Goal: Entertainment & Leisure: Consume media (video, audio)

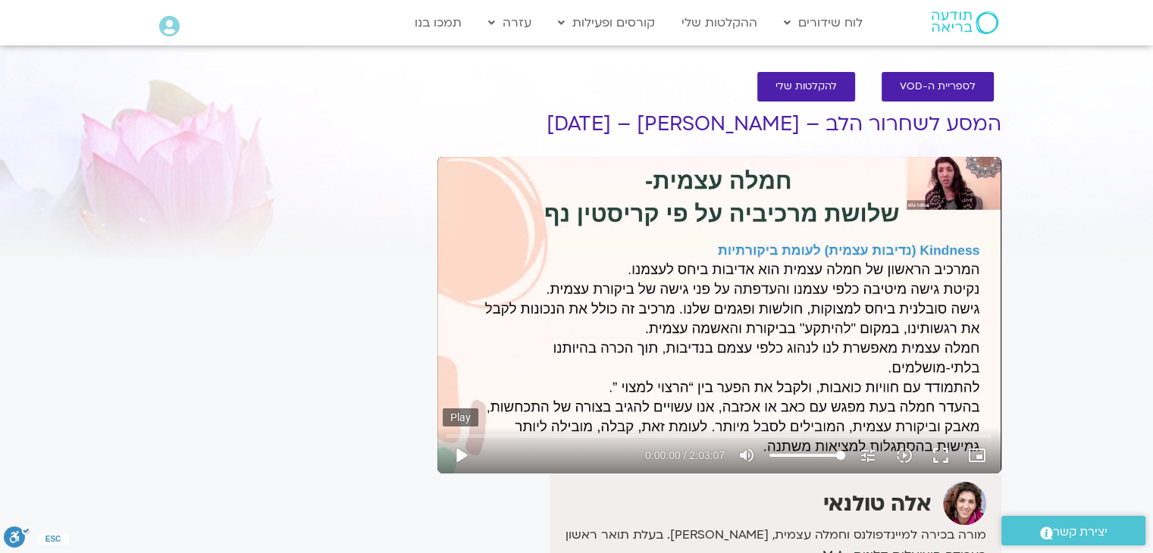
click at [465, 459] on button "play_arrow" at bounding box center [461, 455] width 36 height 36
type input "1.25845"
click at [898, 456] on icon "slow_motion_video" at bounding box center [904, 455] width 18 height 18
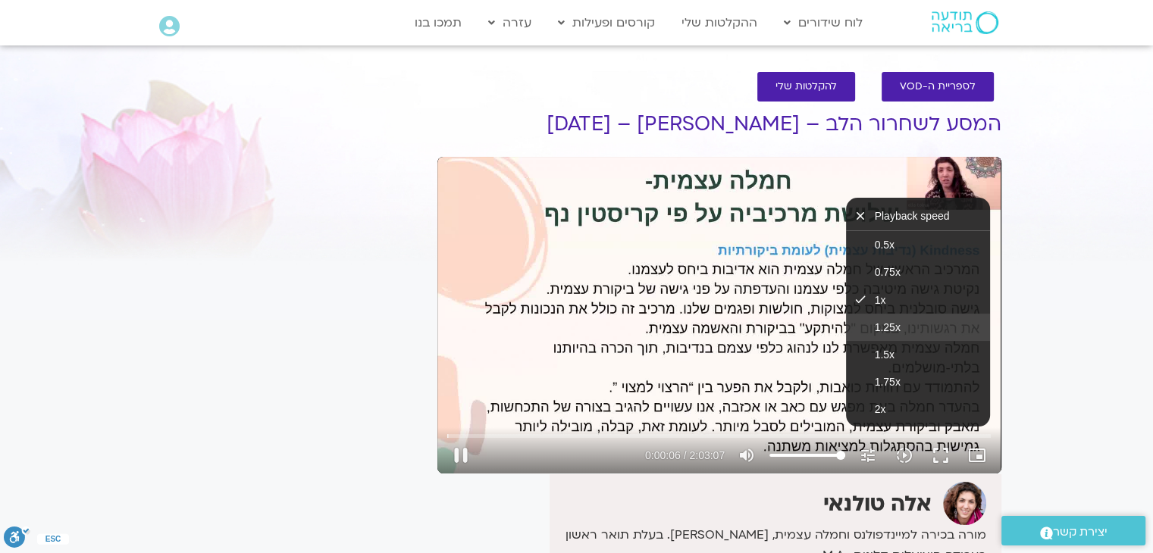
click at [897, 328] on span "1.25x" at bounding box center [888, 327] width 26 height 12
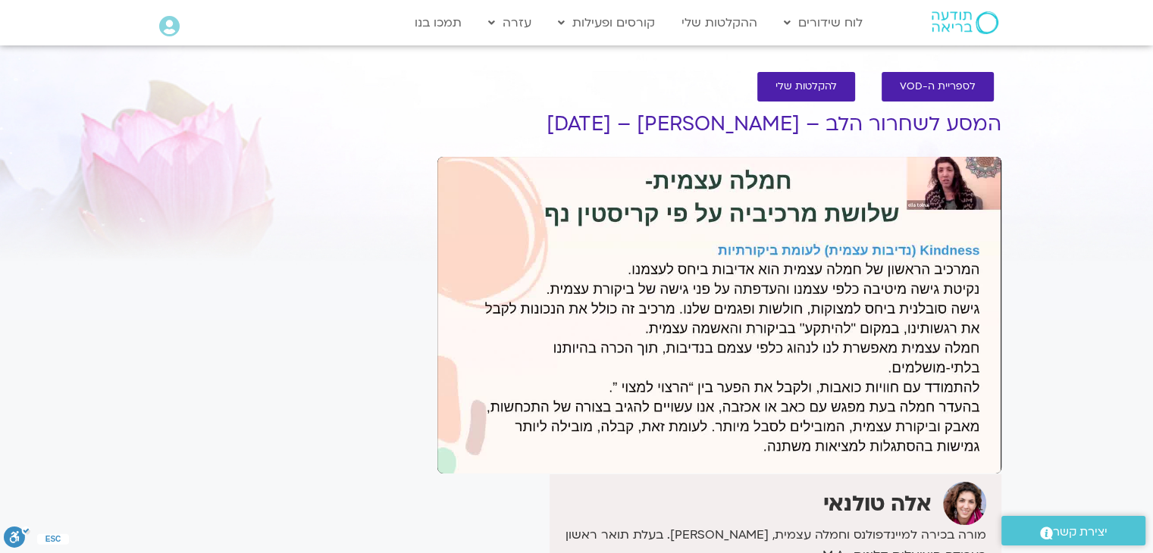
click at [1059, 332] on section "לספריית ה-VOD להקלטות שלי המסע לשחרור הלב – אלה טולנאי – 03/12/24 אלה טולנאי מו…" at bounding box center [576, 434] width 1153 height 755
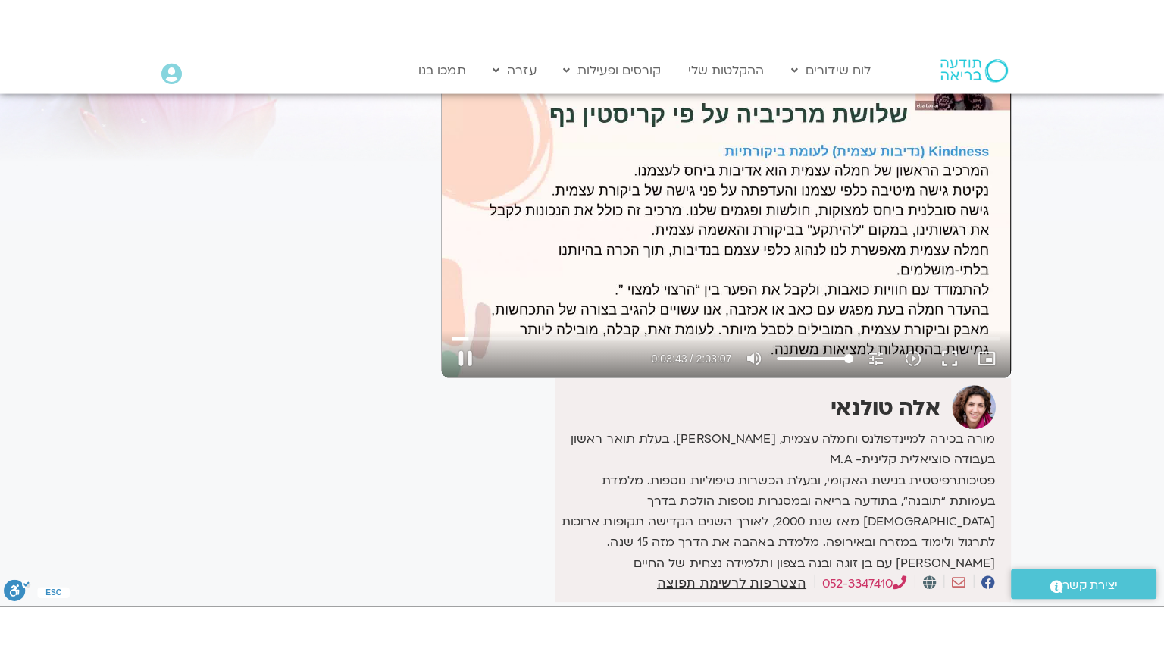
scroll to position [152, 0]
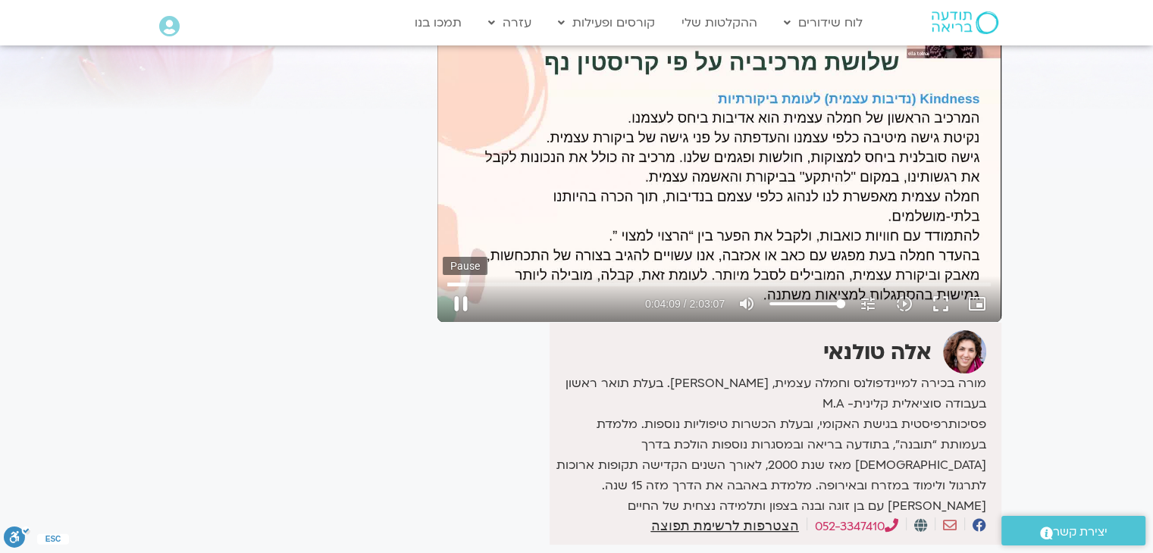
click at [465, 317] on button "pause" at bounding box center [461, 304] width 36 height 36
click at [473, 294] on button "play_arrow" at bounding box center [461, 304] width 36 height 36
click at [949, 305] on button "fullscreen" at bounding box center [940, 304] width 36 height 36
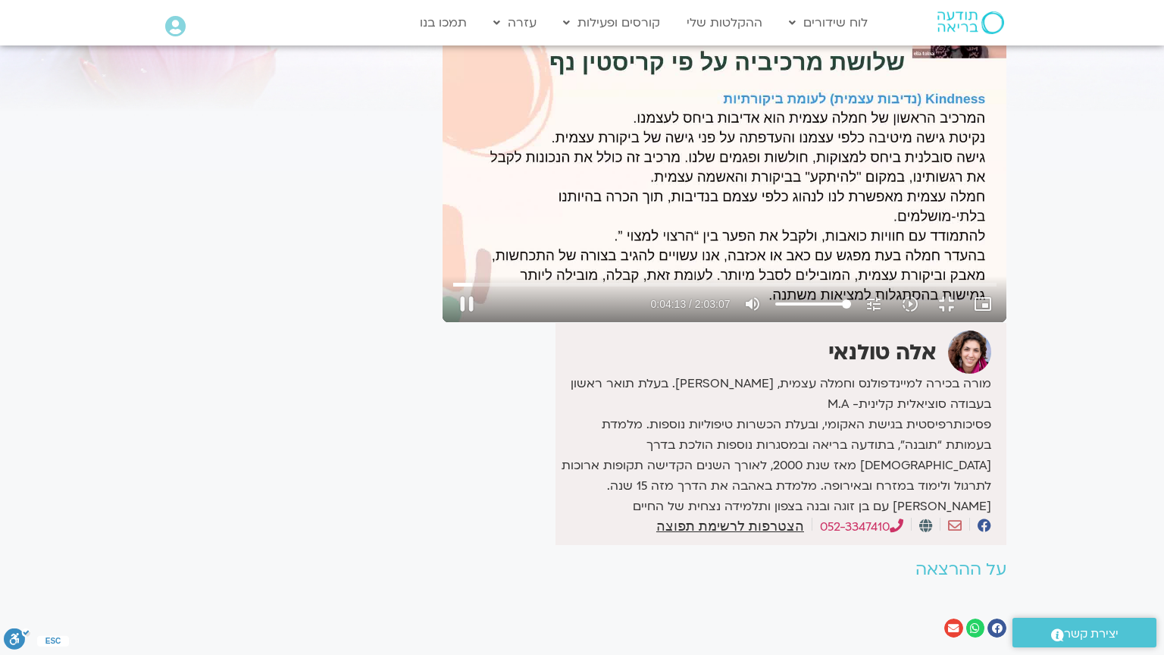
type input "253.672176"
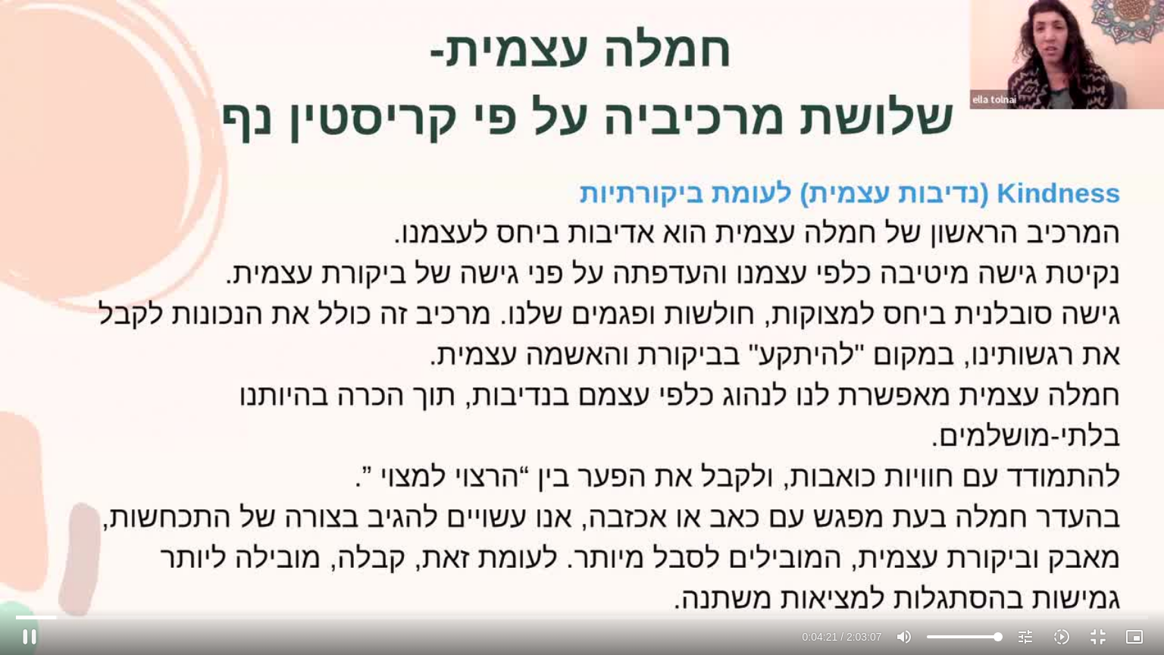
click at [678, 315] on div "Skip Ad 1:29:26 pause 0:04:21 / 2:03:07 volume_up Mute tune Resolution Auto 720…" at bounding box center [582, 327] width 1164 height 655
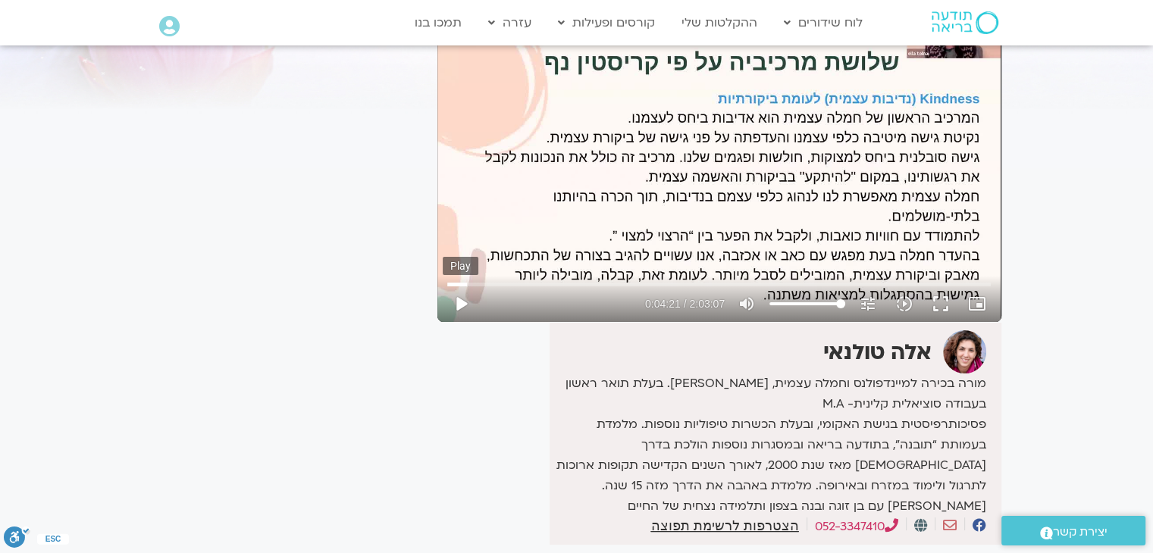
drag, startPoint x: 482, startPoint y: 304, endPoint x: 464, endPoint y: 302, distance: 18.3
click at [470, 302] on div "play_arrow 0:04:21 / 2:03:07 volume_up Mute tune Resolution Auto 720p slow_moti…" at bounding box center [719, 304] width 553 height 36
click at [444, 301] on button "play_arrow" at bounding box center [461, 304] width 36 height 36
click at [945, 301] on button "fullscreen" at bounding box center [940, 304] width 36 height 36
click at [542, 218] on div "Skip Ad 20:57 pause 0:04:59 / 2:03:07 volume_up Mute tune Resolution Auto 720p …" at bounding box center [719, 163] width 564 height 317
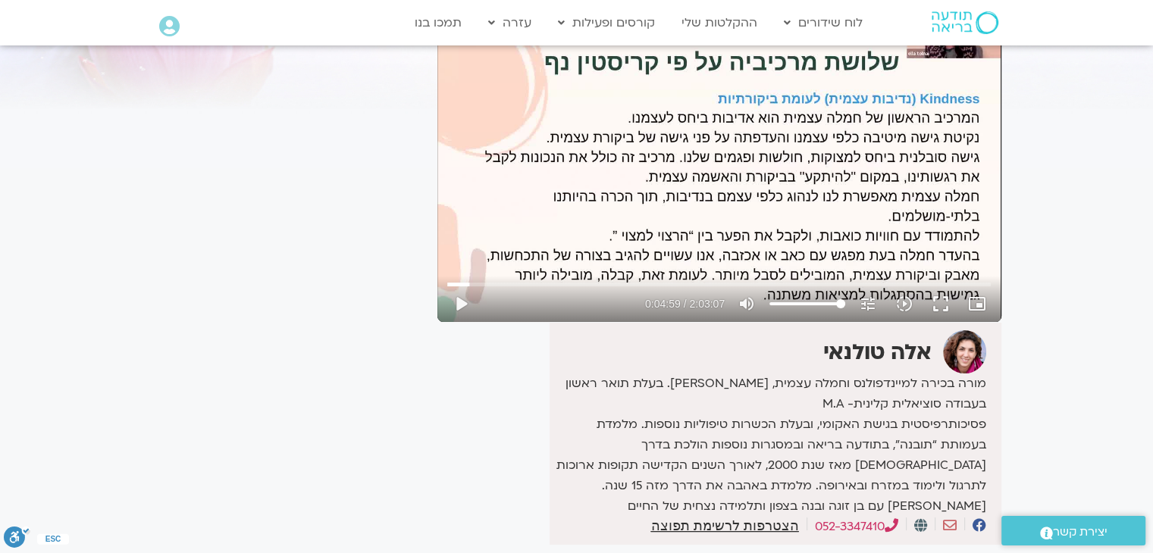
click at [631, 180] on div "Skip Ad 20:57 play_arrow 0:04:59 / 2:03:07 volume_up Mute tune Resolution Auto …" at bounding box center [719, 163] width 564 height 317
click at [944, 312] on button "fullscreen" at bounding box center [940, 304] width 36 height 36
click at [938, 303] on button "fullscreen" at bounding box center [940, 304] width 36 height 36
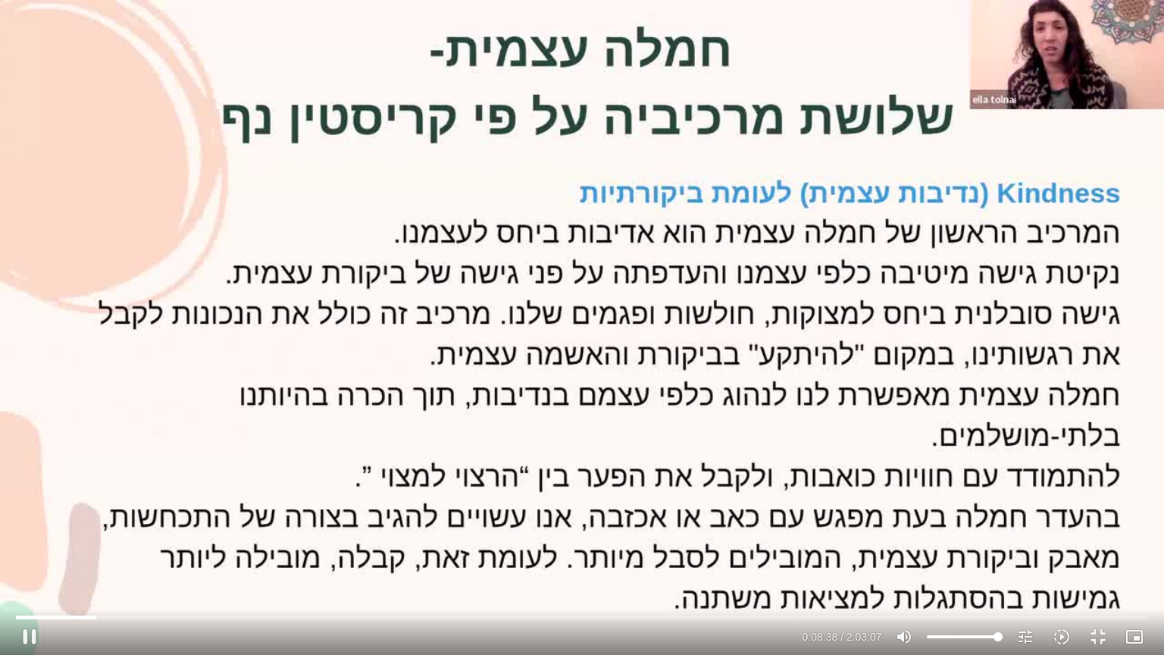
click at [487, 363] on div "Skip Ad 1:57:22 pause 0:08:38 / 2:03:07 volume_up Mute tune Resolution Auto 720…" at bounding box center [582, 327] width 1164 height 655
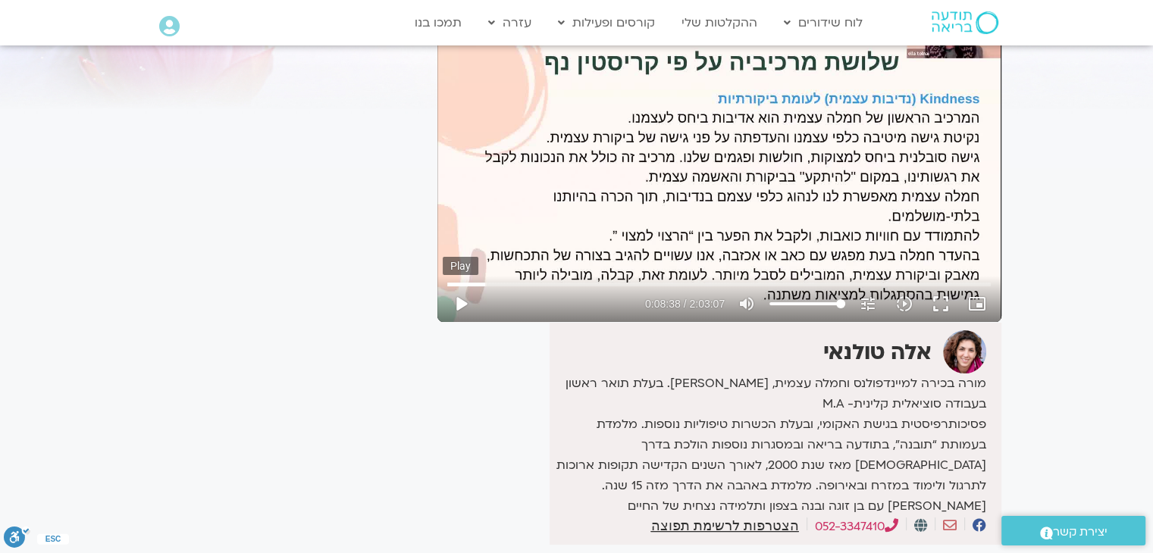
click at [467, 308] on button "play_arrow" at bounding box center [461, 304] width 36 height 36
click at [934, 308] on button "fullscreen" at bounding box center [940, 304] width 36 height 36
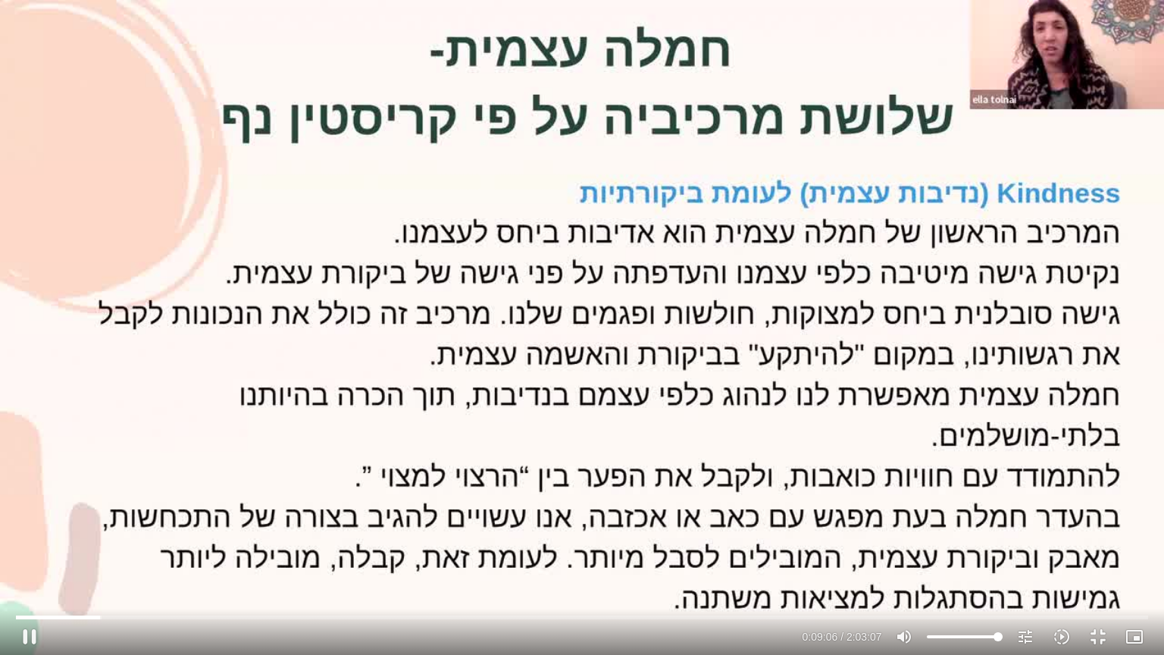
click at [720, 492] on div "Skip Ad 1:13:42 pause 0:09:06 / 2:03:07 volume_up Mute tune Resolution Auto 720…" at bounding box center [582, 327] width 1164 height 655
click at [628, 245] on div "Skip Ad 1:13:42 play_arrow 0:09:07 / 2:03:07 volume_up Mute tune Resolution Aut…" at bounding box center [582, 327] width 1164 height 655
click at [509, 185] on div "Skip Ad 1:13:42 pause 0:12:12 / 2:03:07 volume_up Mute tune Resolution Auto 720…" at bounding box center [582, 327] width 1164 height 655
type input "732.671317"
